Goal: Find specific page/section: Find specific page/section

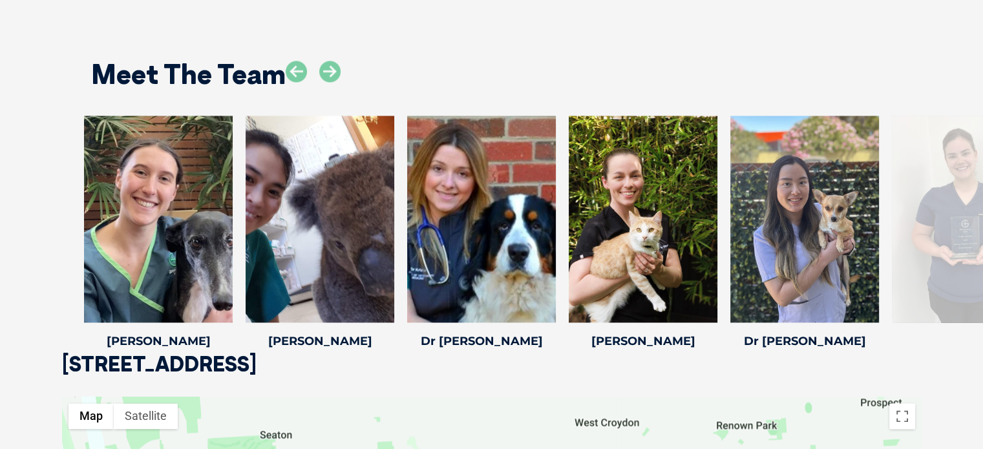
scroll to position [1939, 0]
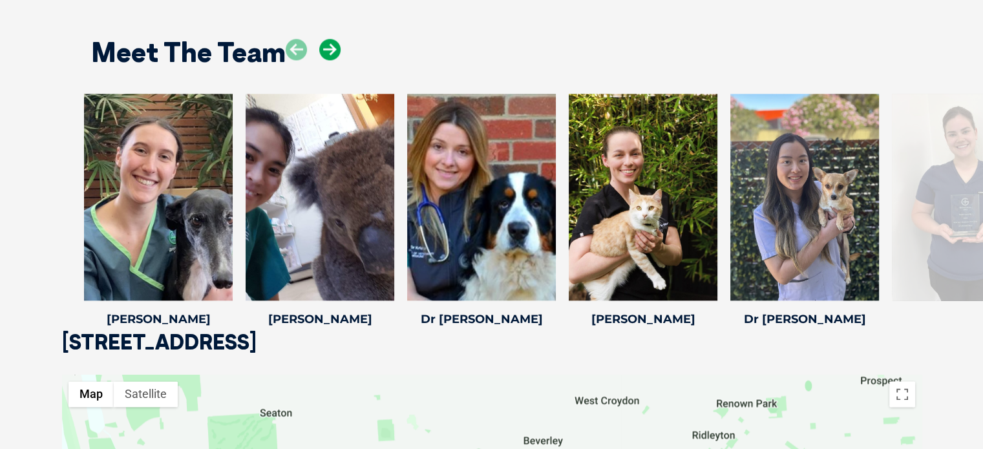
click at [328, 45] on icon at bounding box center [329, 49] width 21 height 21
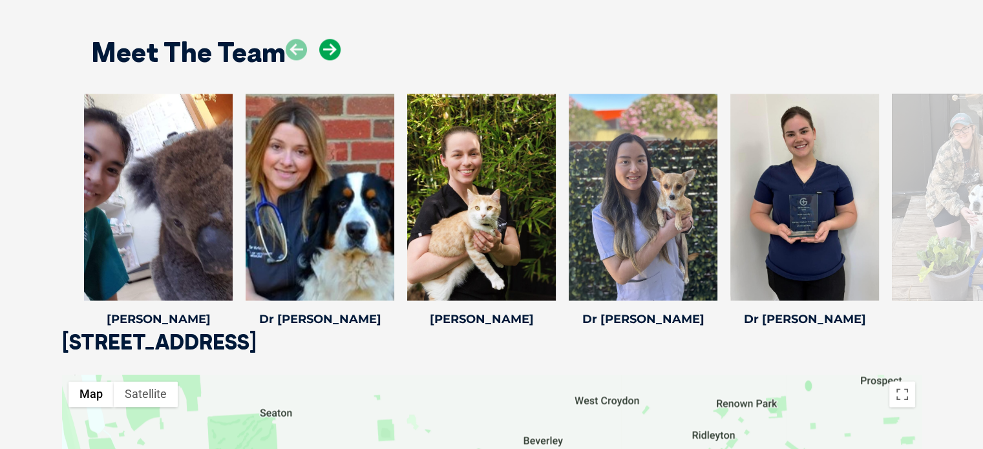
click at [328, 45] on icon at bounding box center [329, 49] width 21 height 21
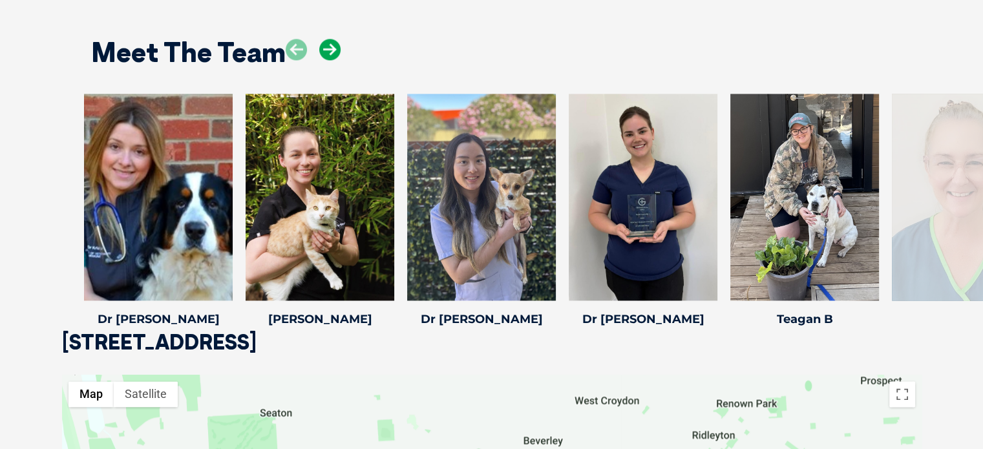
click at [328, 45] on icon at bounding box center [329, 49] width 21 height 21
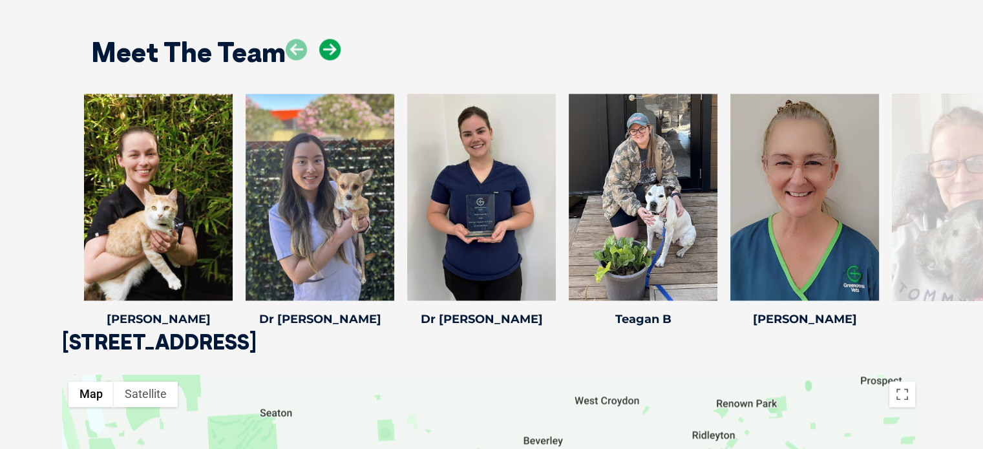
click at [328, 45] on icon at bounding box center [329, 49] width 21 height 21
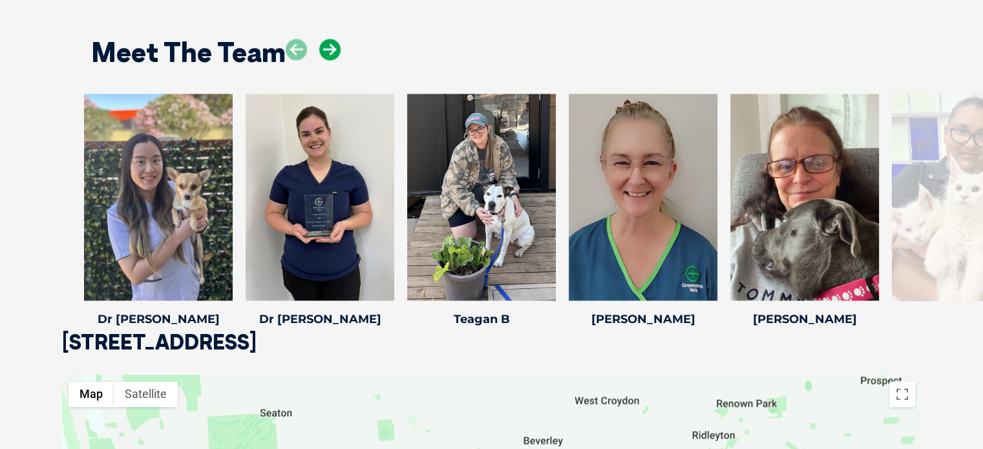
click at [328, 45] on icon at bounding box center [329, 49] width 21 height 21
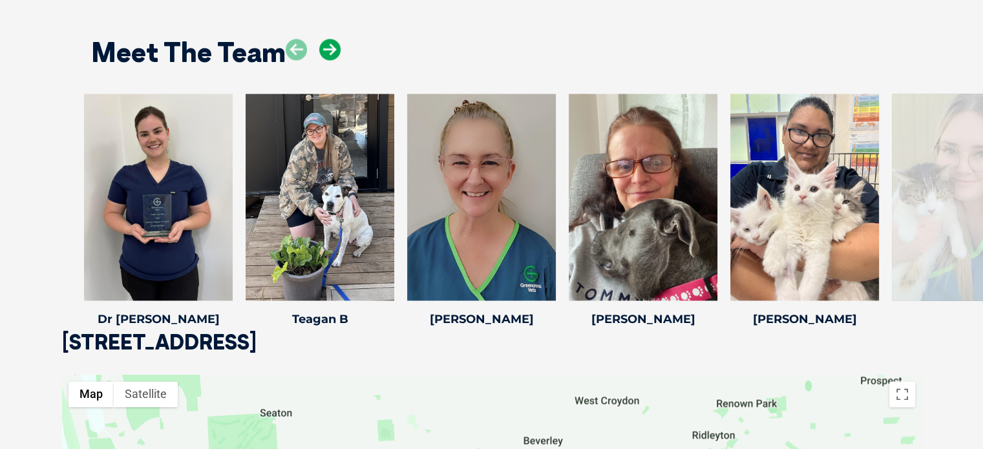
click at [328, 45] on icon at bounding box center [329, 49] width 21 height 21
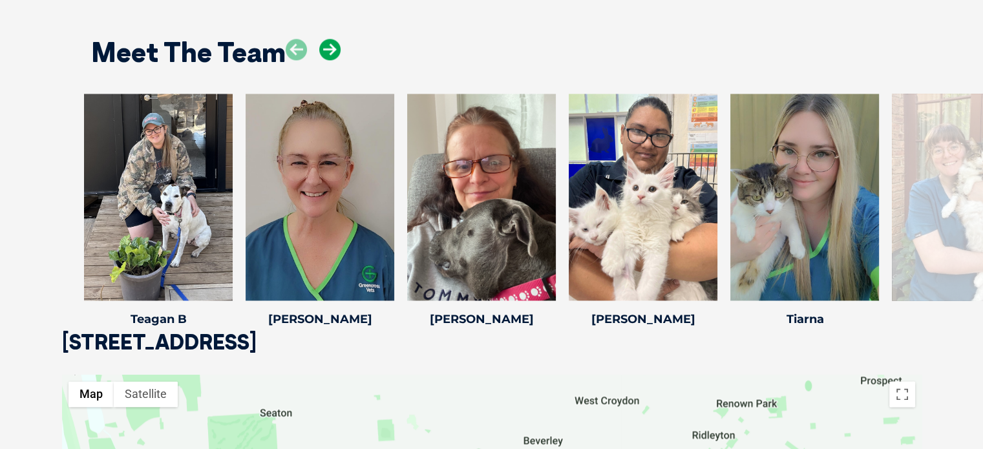
click at [328, 45] on icon at bounding box center [329, 49] width 21 height 21
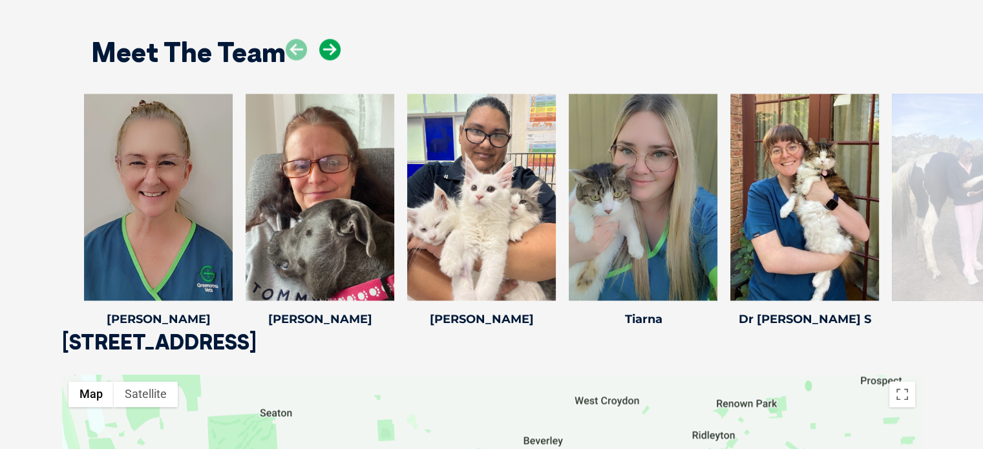
click at [328, 45] on icon at bounding box center [329, 49] width 21 height 21
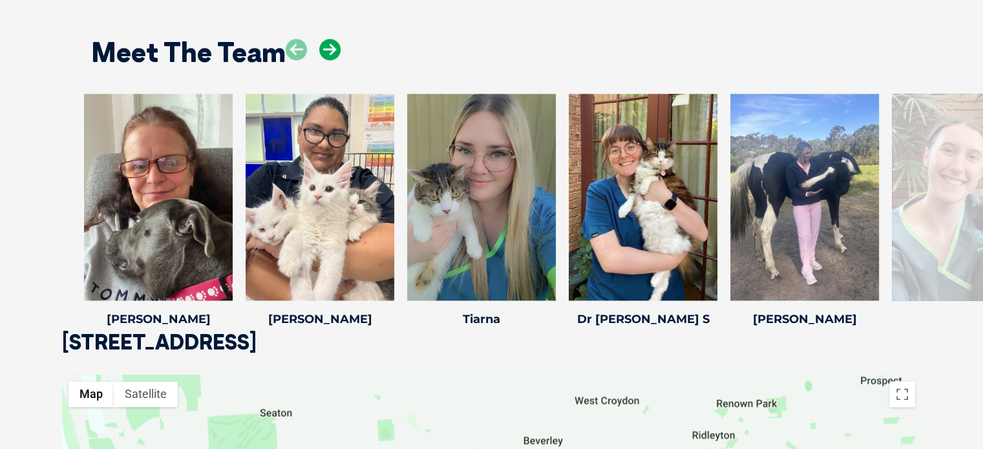
click at [328, 45] on icon at bounding box center [329, 49] width 21 height 21
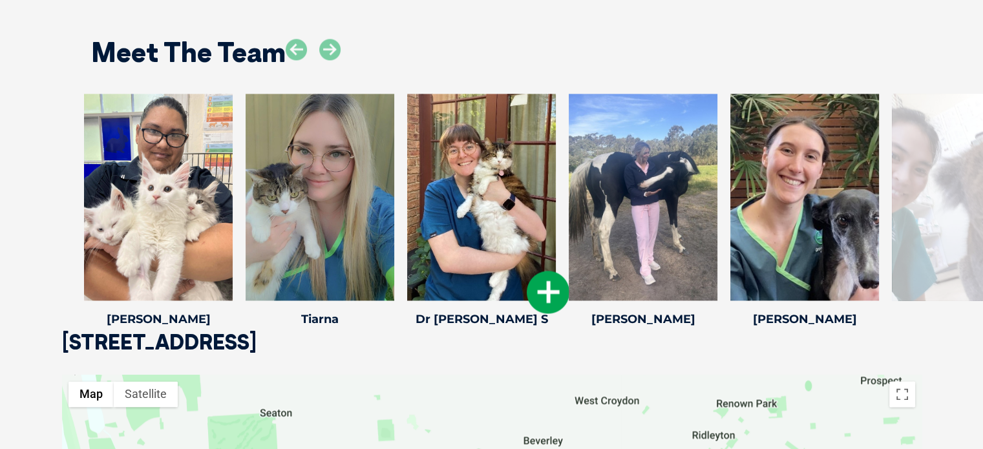
click at [510, 187] on div at bounding box center [481, 197] width 149 height 207
click at [543, 293] on icon at bounding box center [548, 292] width 43 height 43
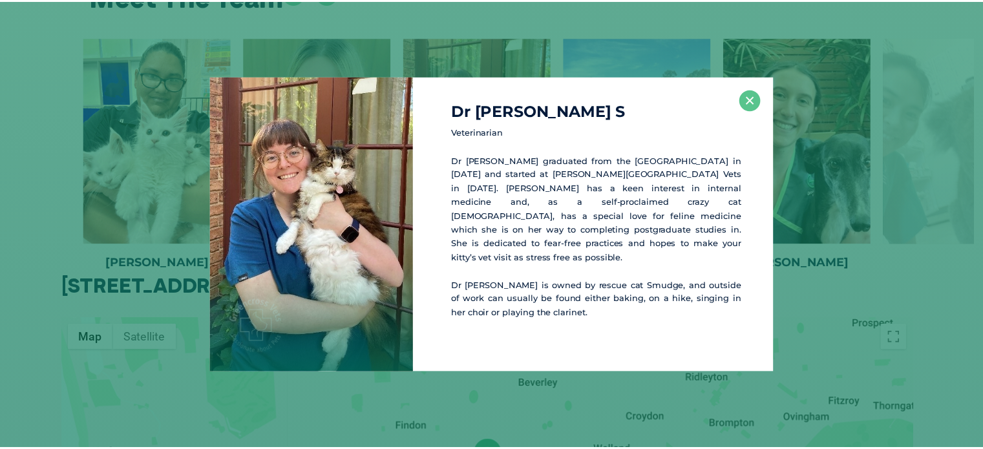
scroll to position [1998, 0]
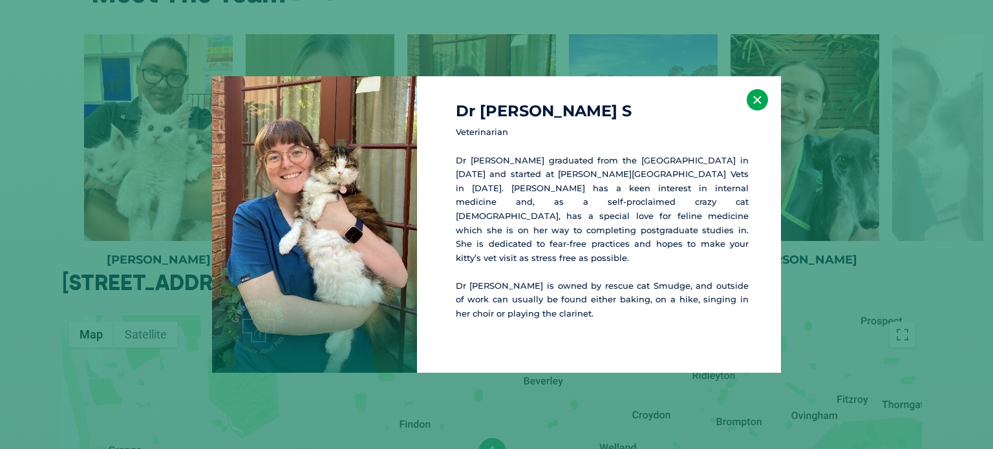
click at [756, 105] on button "×" at bounding box center [756, 99] width 21 height 21
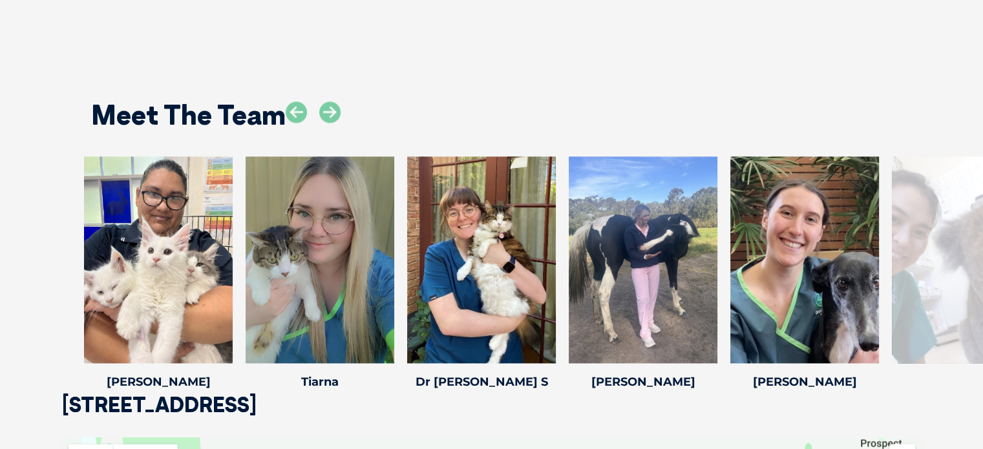
scroll to position [1869, 0]
